Goal: Complete application form

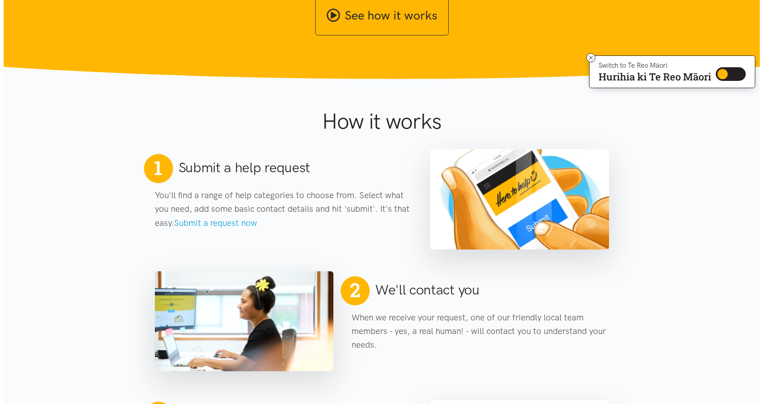
scroll to position [13, 0]
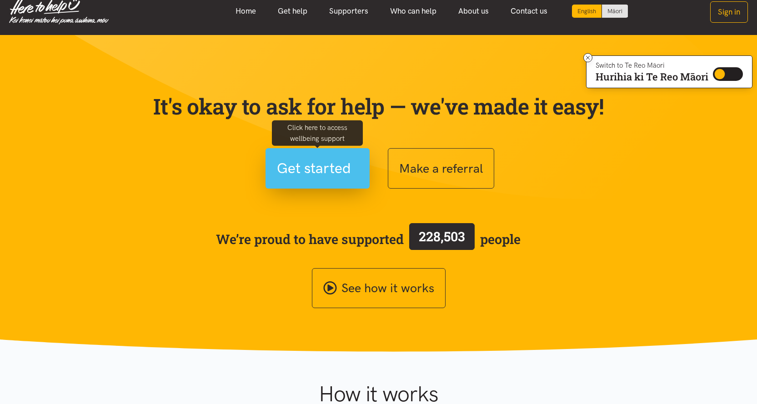
click at [343, 172] on span "Get started" at bounding box center [314, 168] width 74 height 23
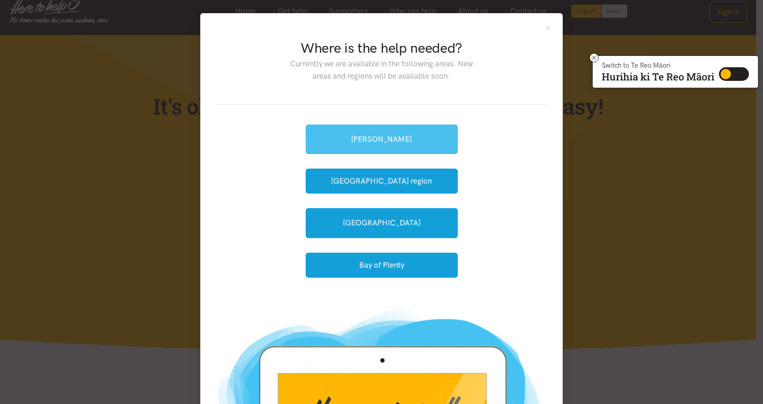
click at [378, 142] on link "[PERSON_NAME]" at bounding box center [382, 140] width 152 height 30
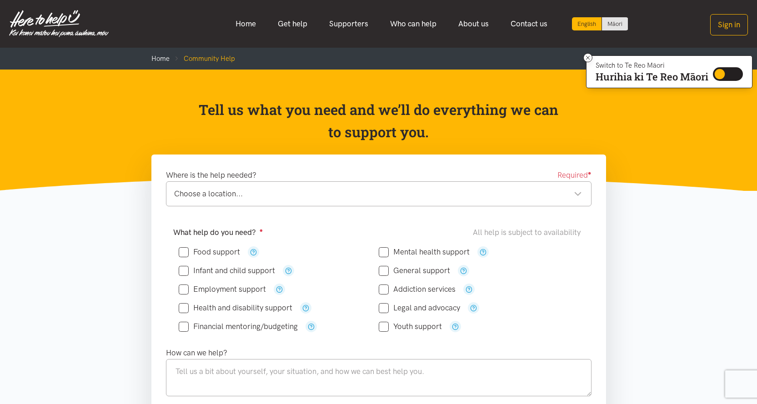
click at [578, 194] on div "Choose a location..." at bounding box center [378, 194] width 408 height 12
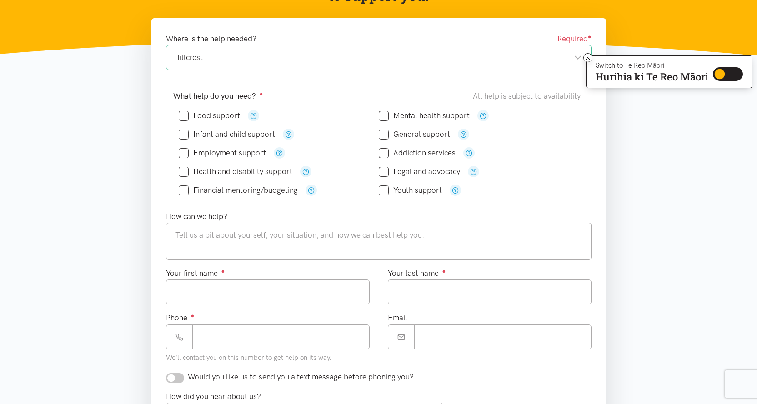
scroll to position [45, 0]
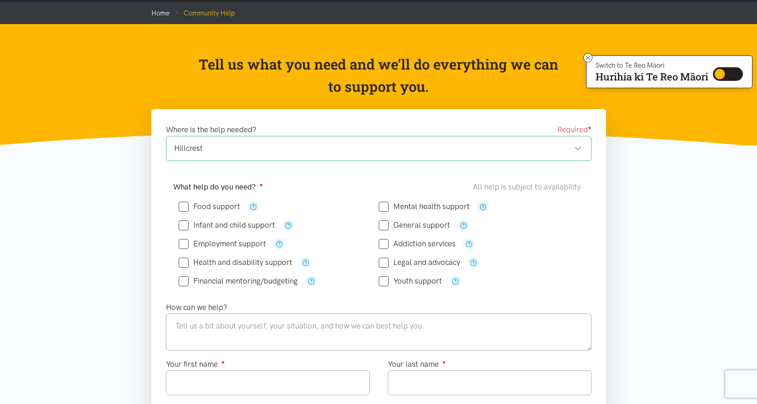
click at [184, 244] on input "Employment support" at bounding box center [222, 244] width 87 height 8
checkbox input "true"
click at [185, 281] on input "Financial mentoring/budgeting" at bounding box center [238, 281] width 119 height 8
checkbox input "true"
click at [385, 243] on input "Addiction services" at bounding box center [417, 244] width 77 height 8
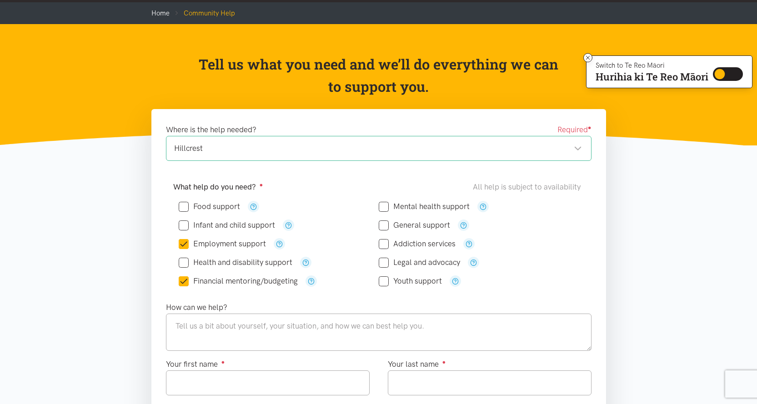
checkbox input "true"
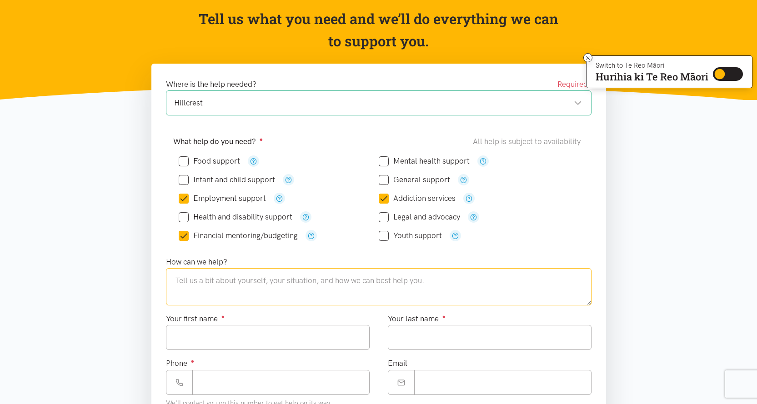
click at [320, 293] on textarea at bounding box center [378, 286] width 425 height 37
type textarea "H"
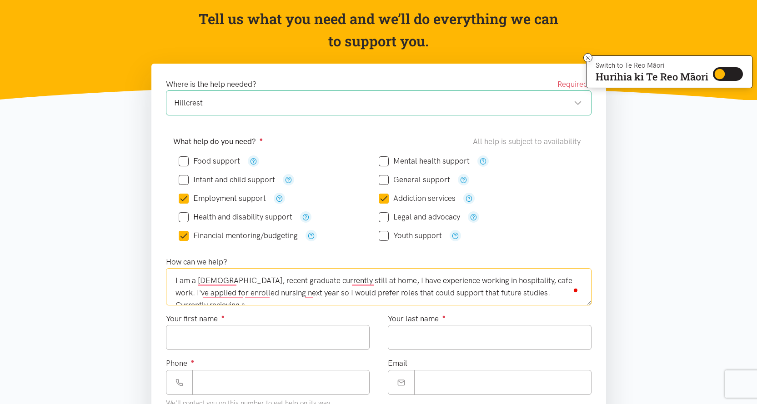
scroll to position [5, 0]
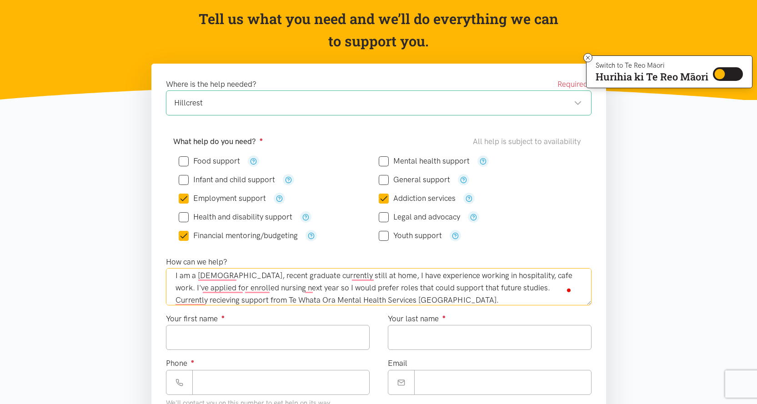
click at [372, 281] on textarea "I am a [DEMOGRAPHIC_DATA], recent graduate currently still at home, I have expe…" at bounding box center [378, 286] width 425 height 37
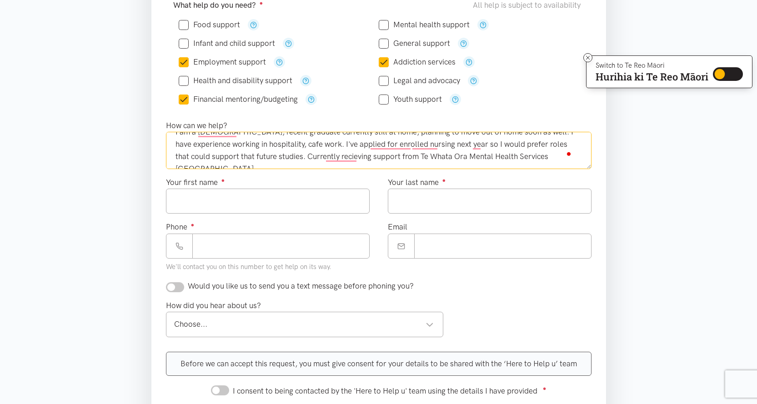
scroll to position [273, 0]
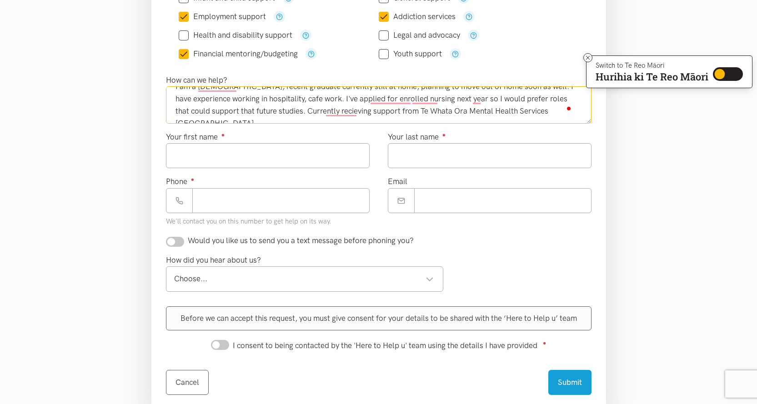
type textarea "I am a [DEMOGRAPHIC_DATA], recent graduate currently still at home, planning to…"
click at [290, 160] on input "Your first name ●" at bounding box center [268, 155] width 204 height 25
type input "*****"
click at [392, 159] on input "Your last name ●" at bounding box center [490, 155] width 204 height 25
click at [350, 119] on textarea "I am a [DEMOGRAPHIC_DATA], recent graduate currently still at home, planning to…" at bounding box center [378, 104] width 425 height 37
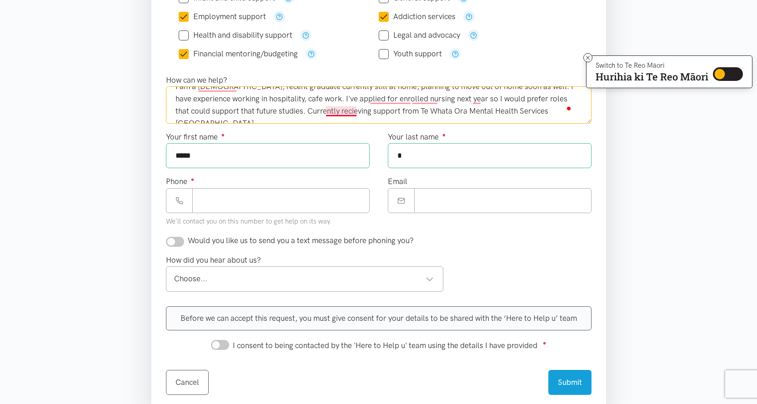
click at [348, 110] on textarea "I am a [DEMOGRAPHIC_DATA], recent graduate currently still at home, planning to…" at bounding box center [378, 104] width 425 height 37
click at [335, 115] on textarea "I am a [DEMOGRAPHIC_DATA], recent graduate currently still at home, planning to…" at bounding box center [378, 104] width 425 height 37
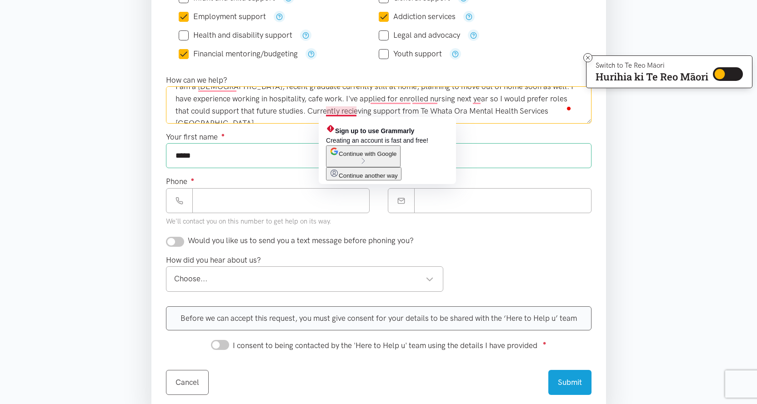
drag, startPoint x: 335, startPoint y: 115, endPoint x: 329, endPoint y: 114, distance: 6.4
click at [329, 114] on textarea "I am a [DEMOGRAPHIC_DATA], recent graduate currently still at home, planning to…" at bounding box center [378, 104] width 425 height 37
click at [356, 114] on textarea "I am a [DEMOGRAPHIC_DATA], recent graduate currently still at home, planning to…" at bounding box center [378, 104] width 425 height 37
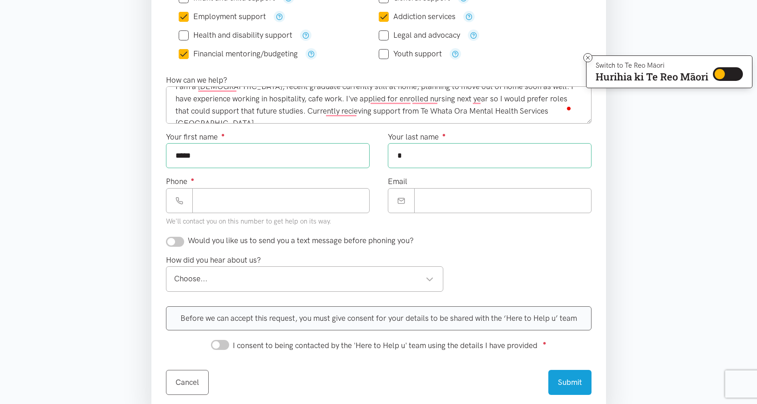
click at [399, 157] on input "*" at bounding box center [490, 155] width 204 height 25
click at [414, 157] on input "*" at bounding box center [490, 155] width 204 height 25
type input "*******"
click at [327, 197] on input "Phone ●" at bounding box center [280, 200] width 177 height 25
click at [429, 194] on input "Email" at bounding box center [502, 200] width 177 height 25
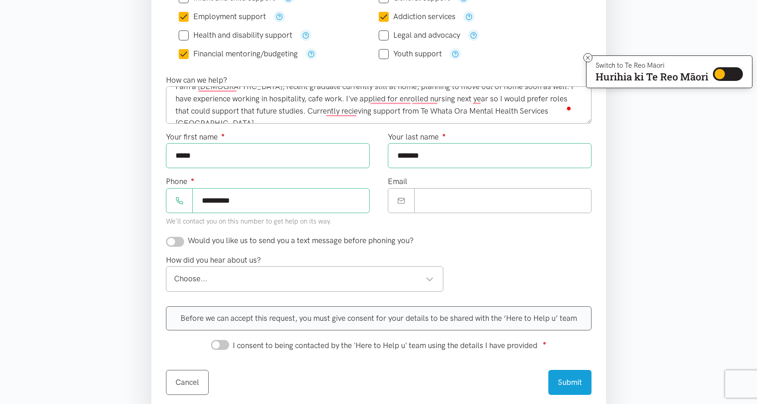
click at [199, 205] on input "*********" at bounding box center [280, 200] width 177 height 25
type input "**********"
click at [443, 190] on input "Email" at bounding box center [502, 200] width 177 height 25
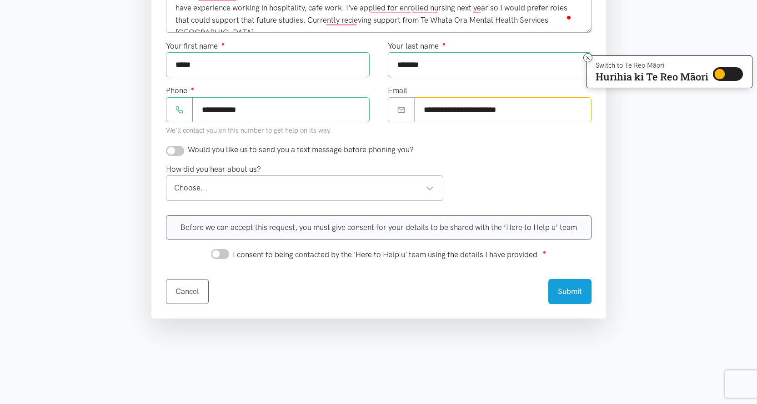
type input "**********"
click at [177, 156] on div "Would you like us to send you a text message before phoning you?" at bounding box center [379, 154] width 444 height 20
click at [176, 155] on input "checkbox" at bounding box center [175, 151] width 18 height 10
checkbox input "true"
click at [234, 176] on div "Choose... Choose..." at bounding box center [305, 187] width 278 height 25
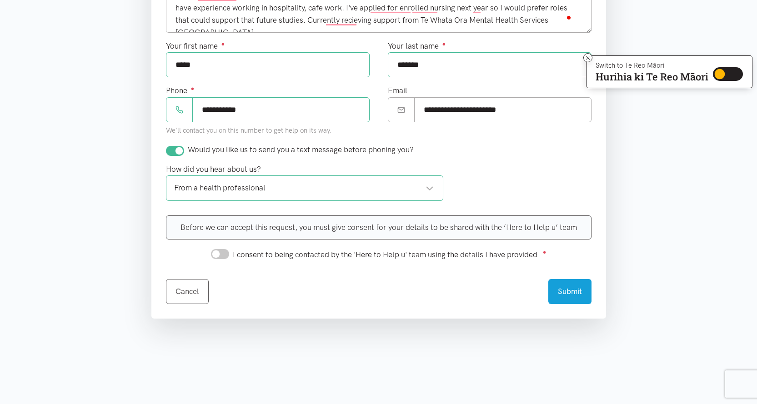
click at [223, 250] on input "I consent to being contacted by the 'Here to Help u' team using the details I h…" at bounding box center [220, 254] width 18 height 10
checkbox input "true"
click at [575, 292] on button "Submit" at bounding box center [569, 290] width 43 height 25
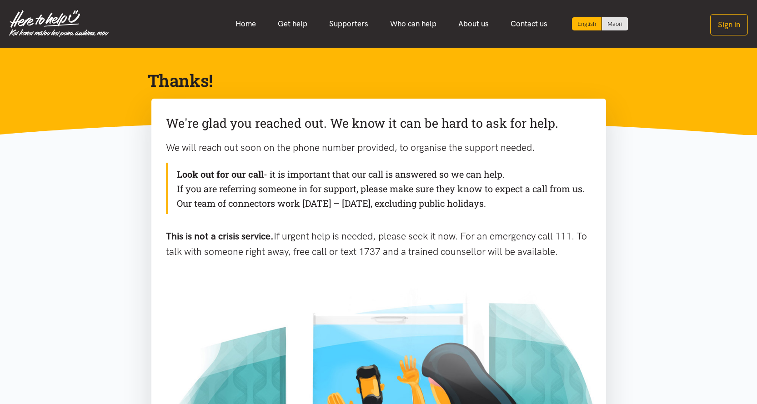
scroll to position [91, 0]
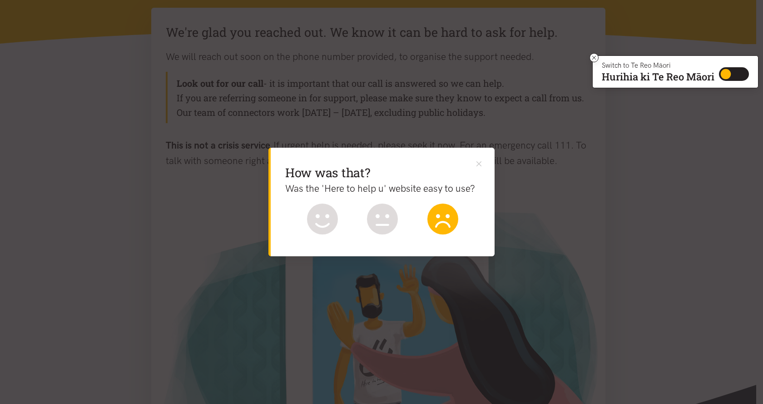
click at [444, 211] on icon at bounding box center [443, 219] width 31 height 31
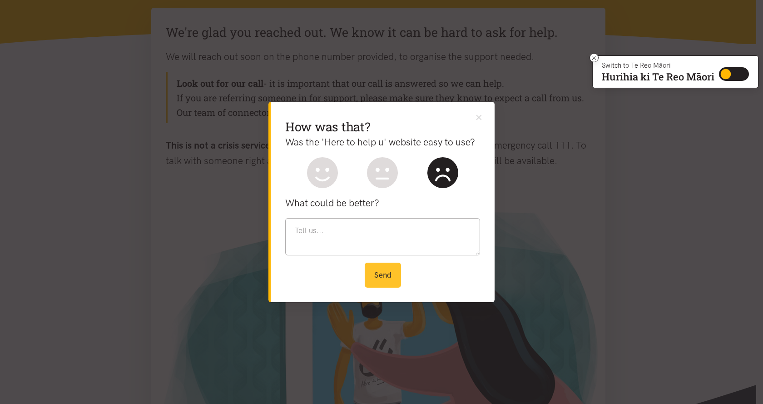
click at [390, 270] on button "Send" at bounding box center [383, 275] width 36 height 25
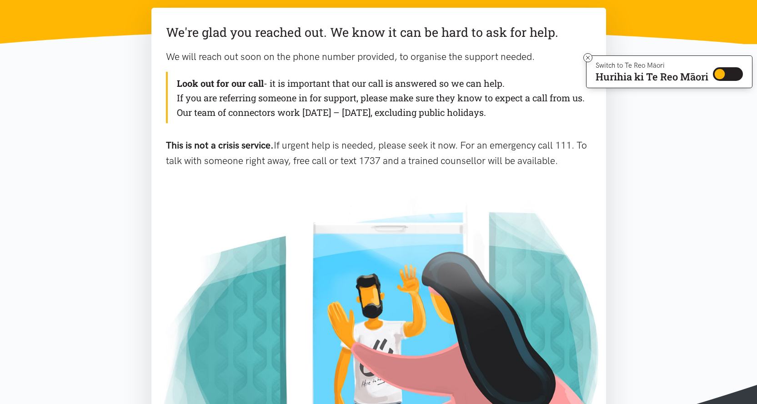
scroll to position [318, 0]
